Goal: Navigation & Orientation: Go to known website

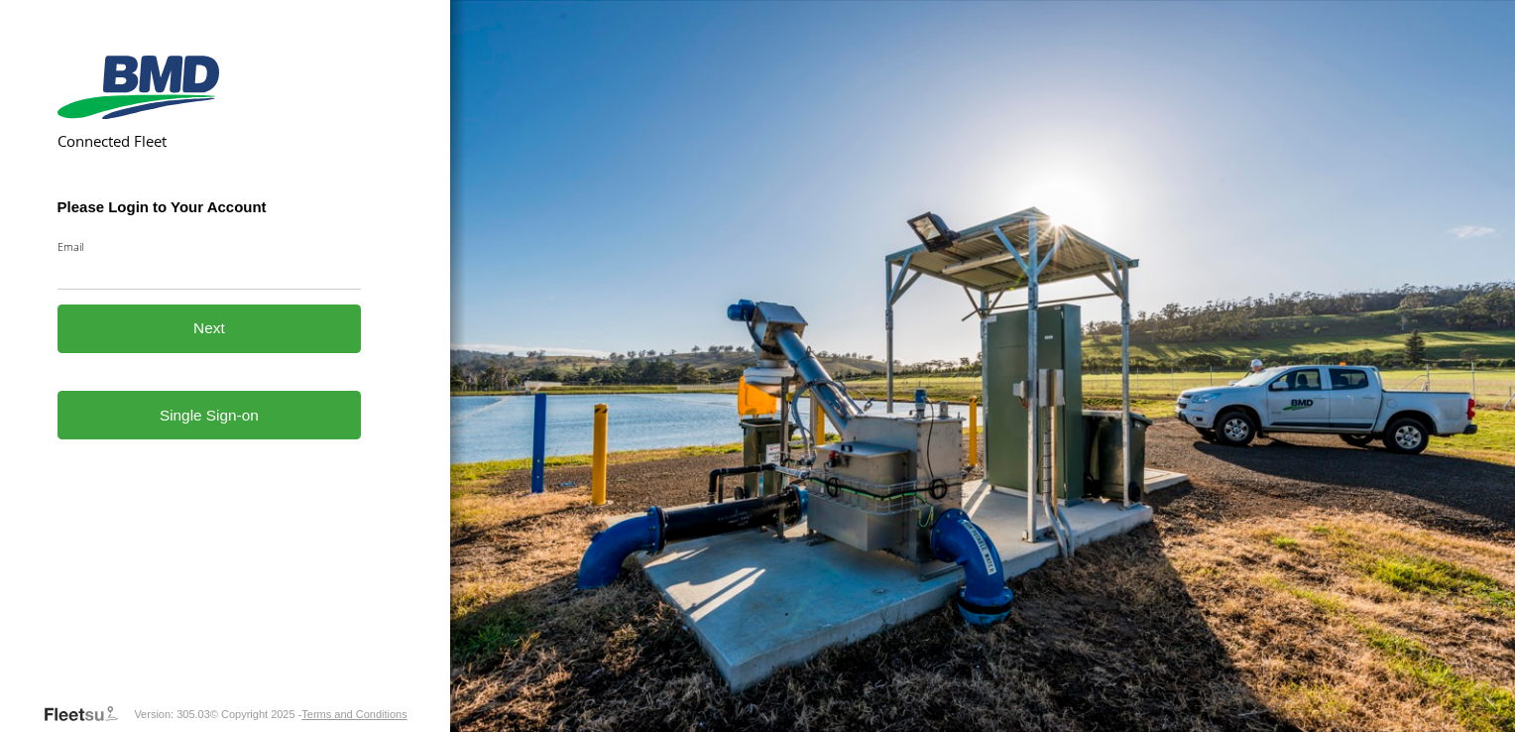
click at [228, 271] on input "Email" at bounding box center [210, 272] width 304 height 36
type input "**********"
click at [248, 417] on link "Single Sign-on" at bounding box center [210, 415] width 304 height 49
